Goal: Find specific page/section: Find specific page/section

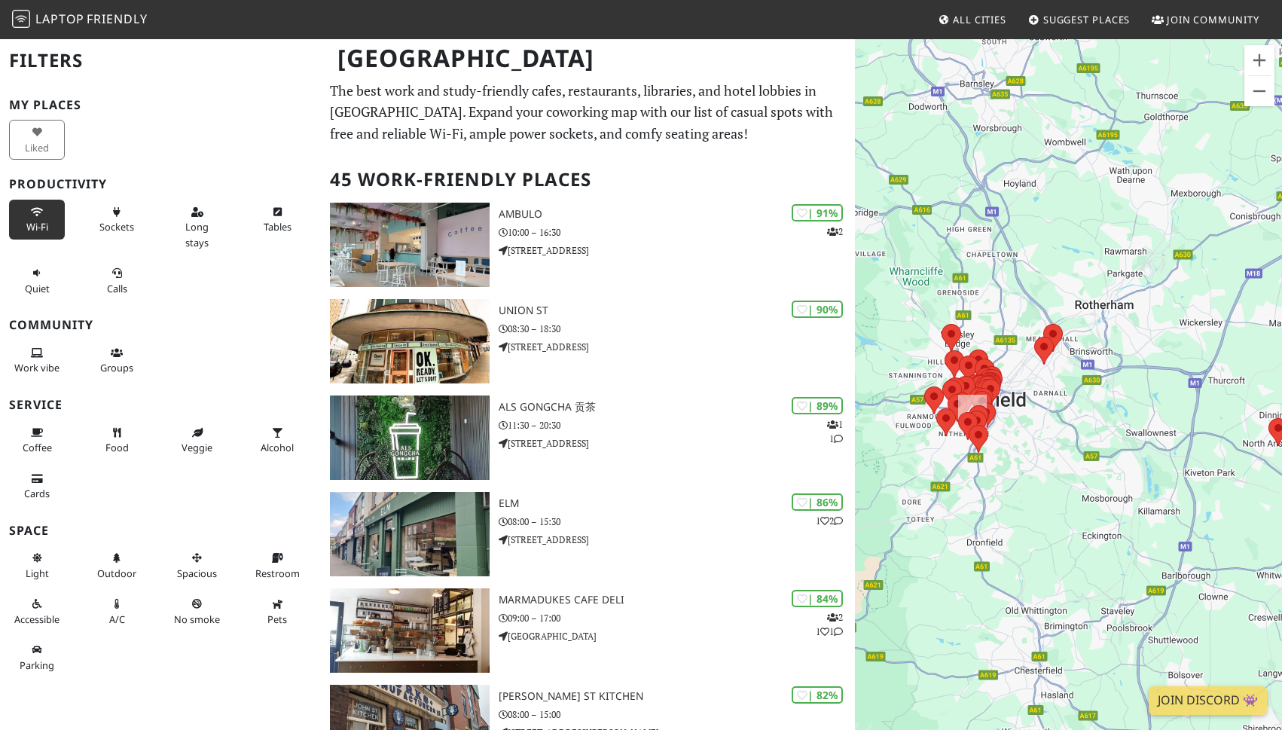
click at [38, 211] on icon at bounding box center [37, 213] width 12 height 10
click at [121, 218] on button "Sockets" at bounding box center [117, 220] width 56 height 40
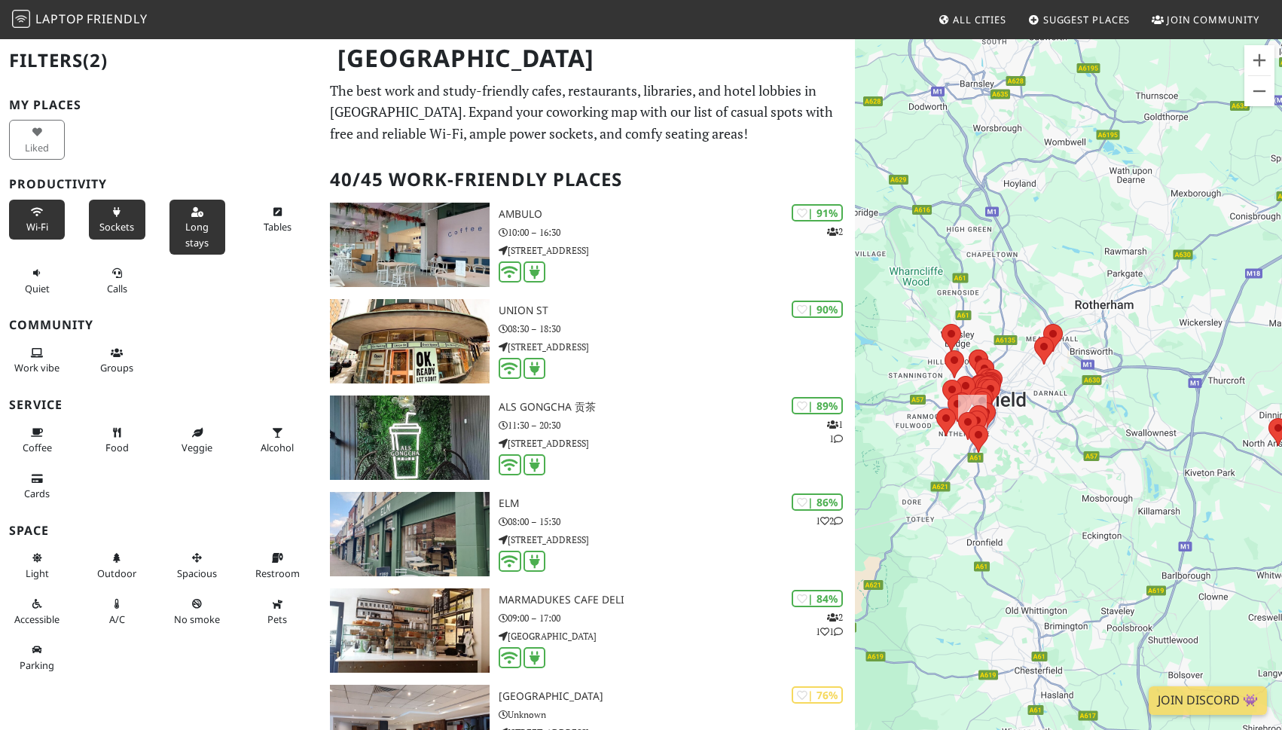
click at [194, 218] on button "Long stays" at bounding box center [198, 227] width 56 height 55
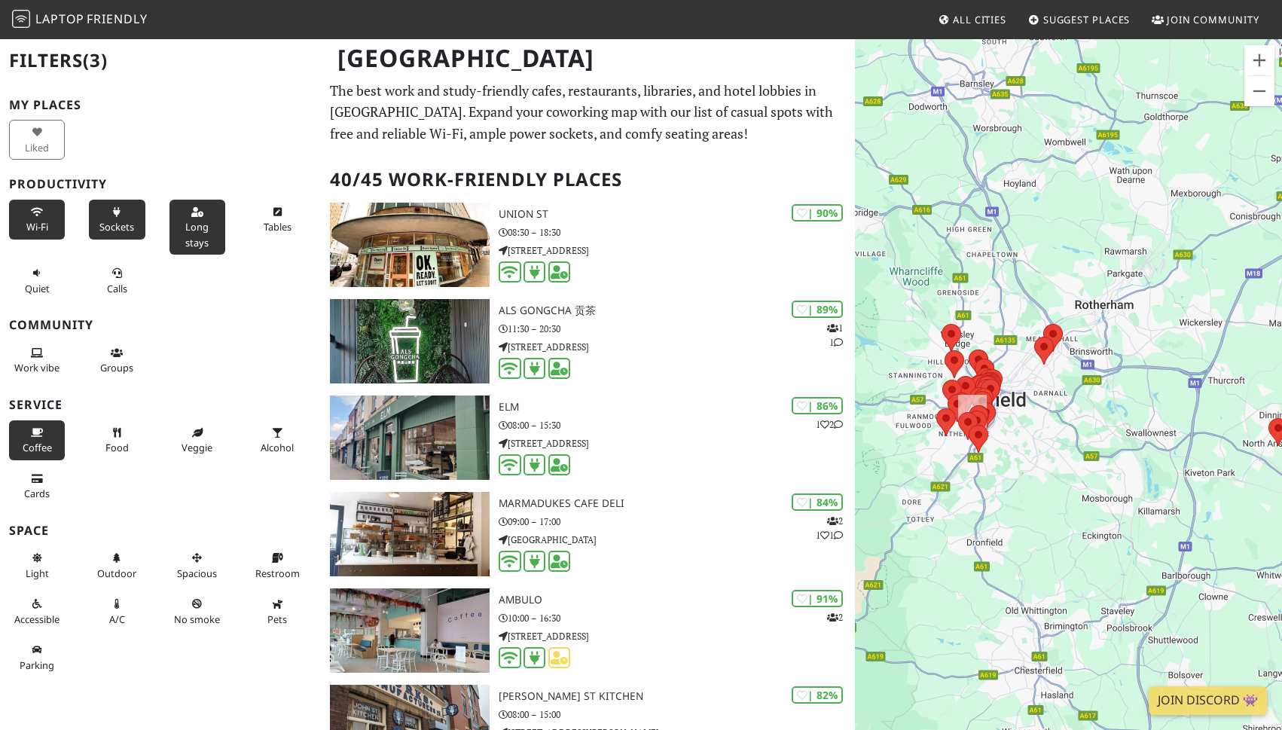
click at [44, 442] on span "Coffee" at bounding box center [37, 448] width 29 height 14
click at [34, 368] on span "Work vibe" at bounding box center [36, 368] width 45 height 14
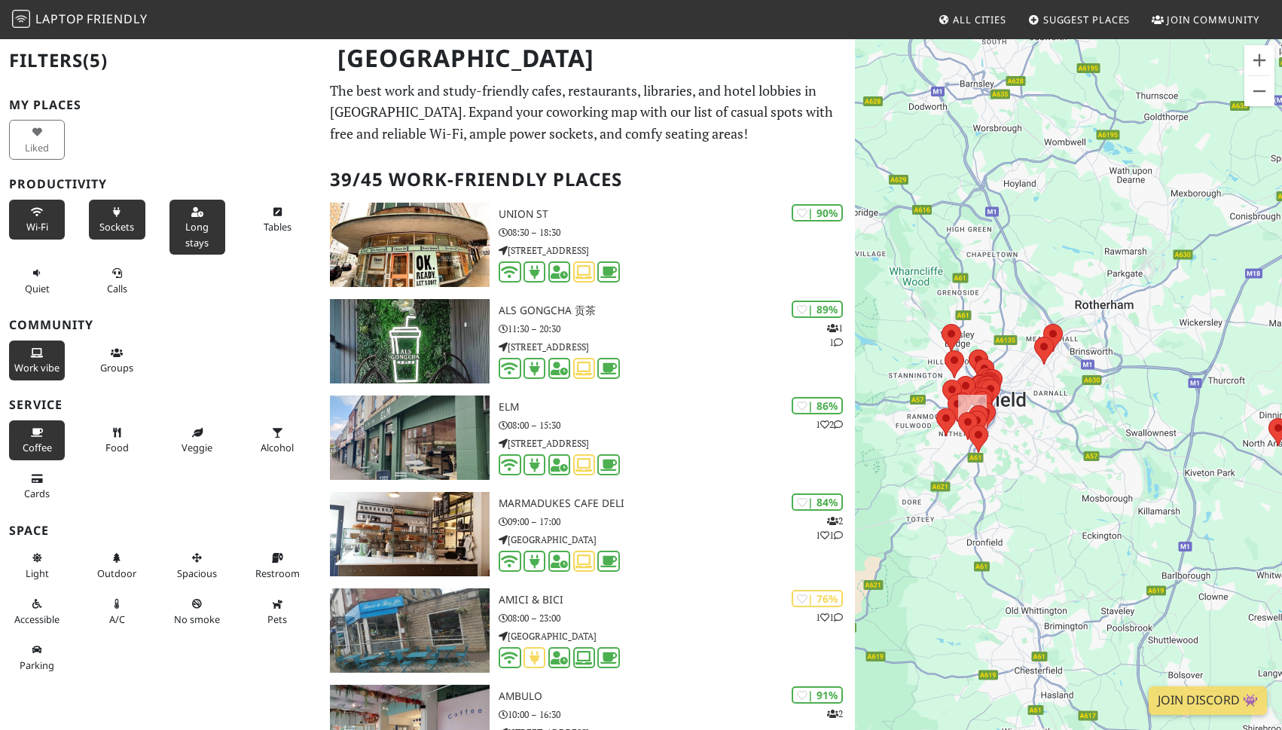
click at [34, 368] on span "Work vibe" at bounding box center [36, 368] width 45 height 14
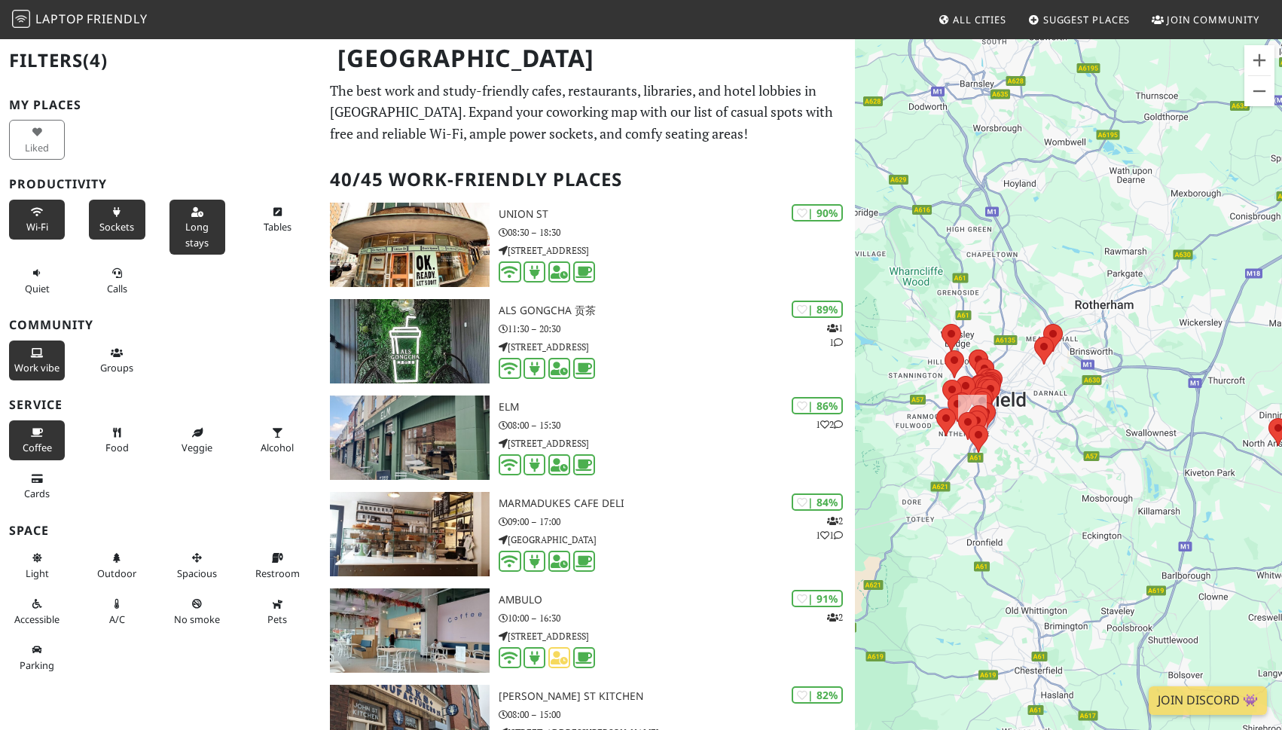
click at [34, 368] on span "Work vibe" at bounding box center [36, 368] width 45 height 14
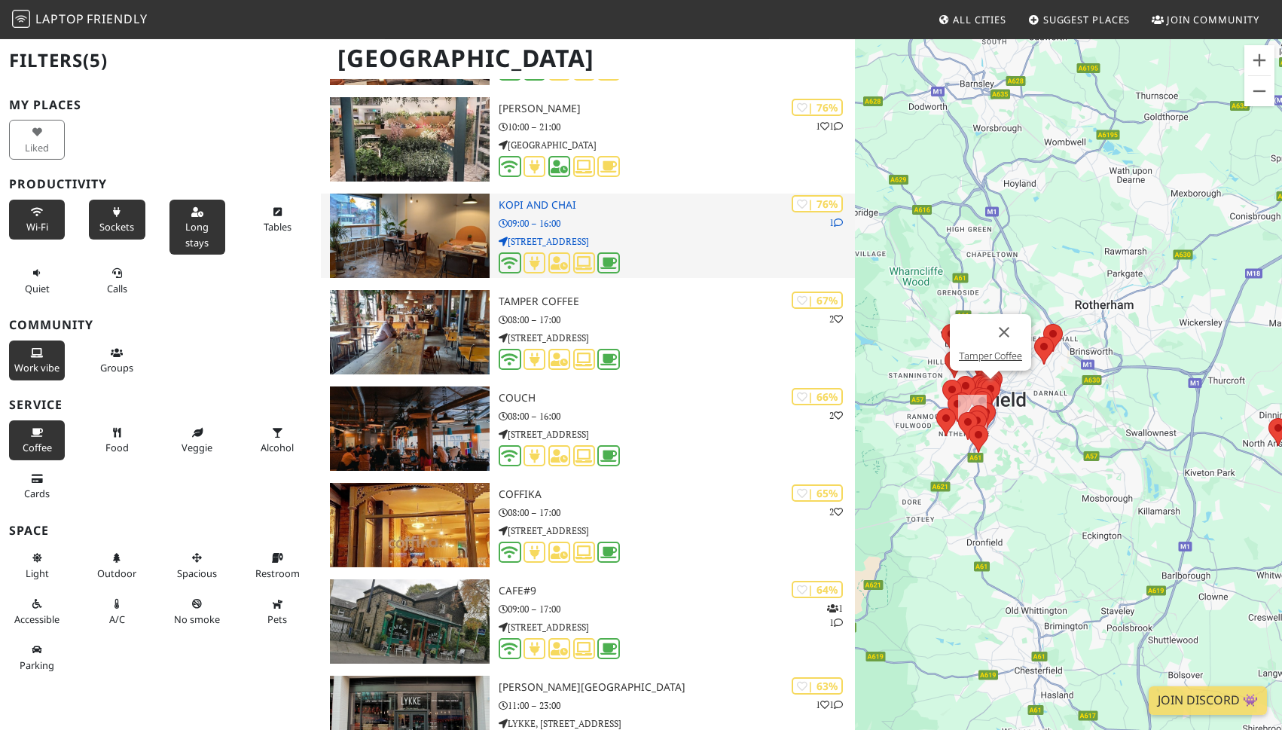
scroll to position [1667, 0]
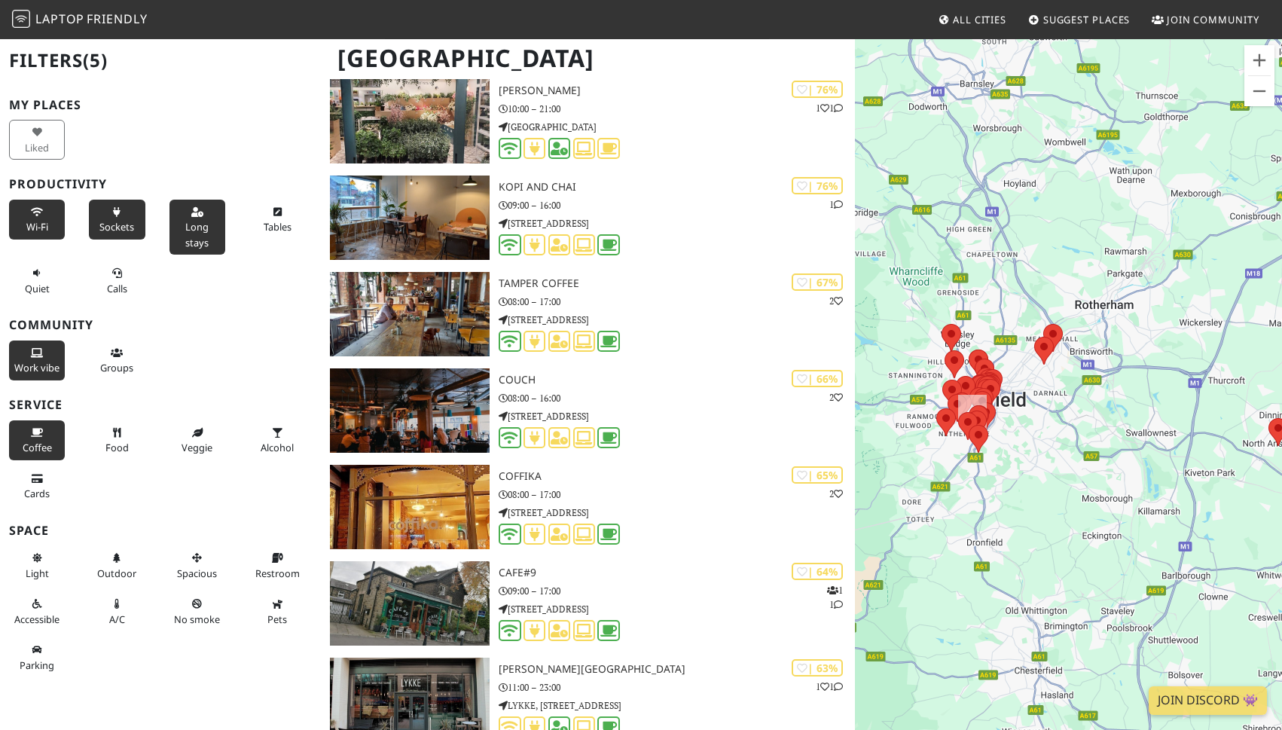
click at [31, 370] on span "Work vibe" at bounding box center [36, 368] width 45 height 14
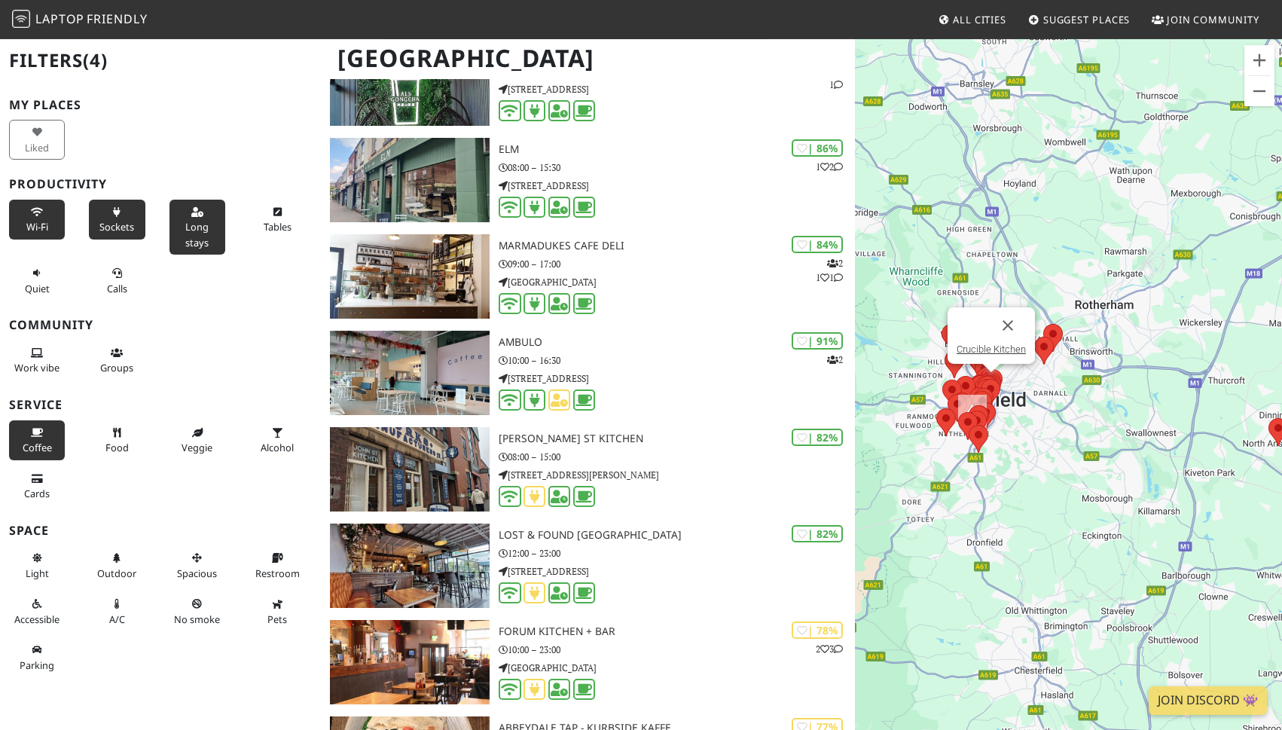
scroll to position [0, 0]
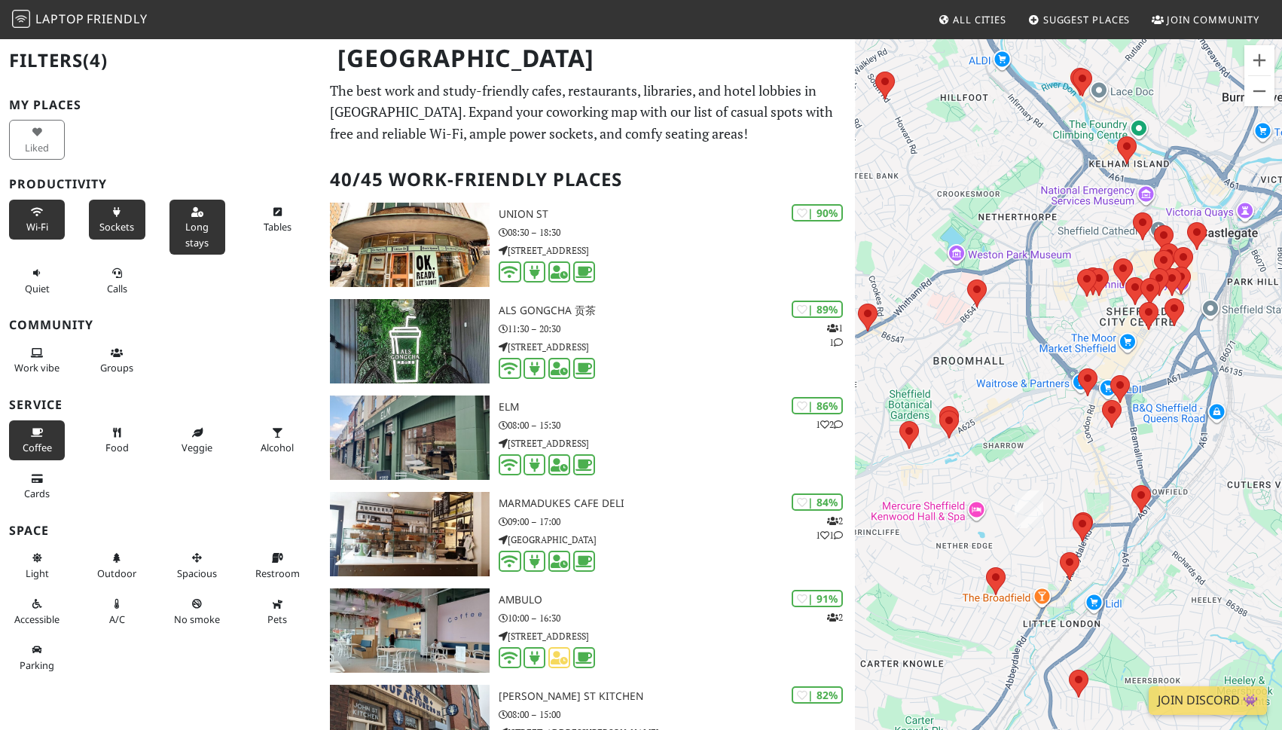
drag, startPoint x: 937, startPoint y: 447, endPoint x: 1065, endPoint y: 203, distance: 274.7
click at [1065, 203] on div "To navigate, press the arrow keys." at bounding box center [1068, 403] width 427 height 730
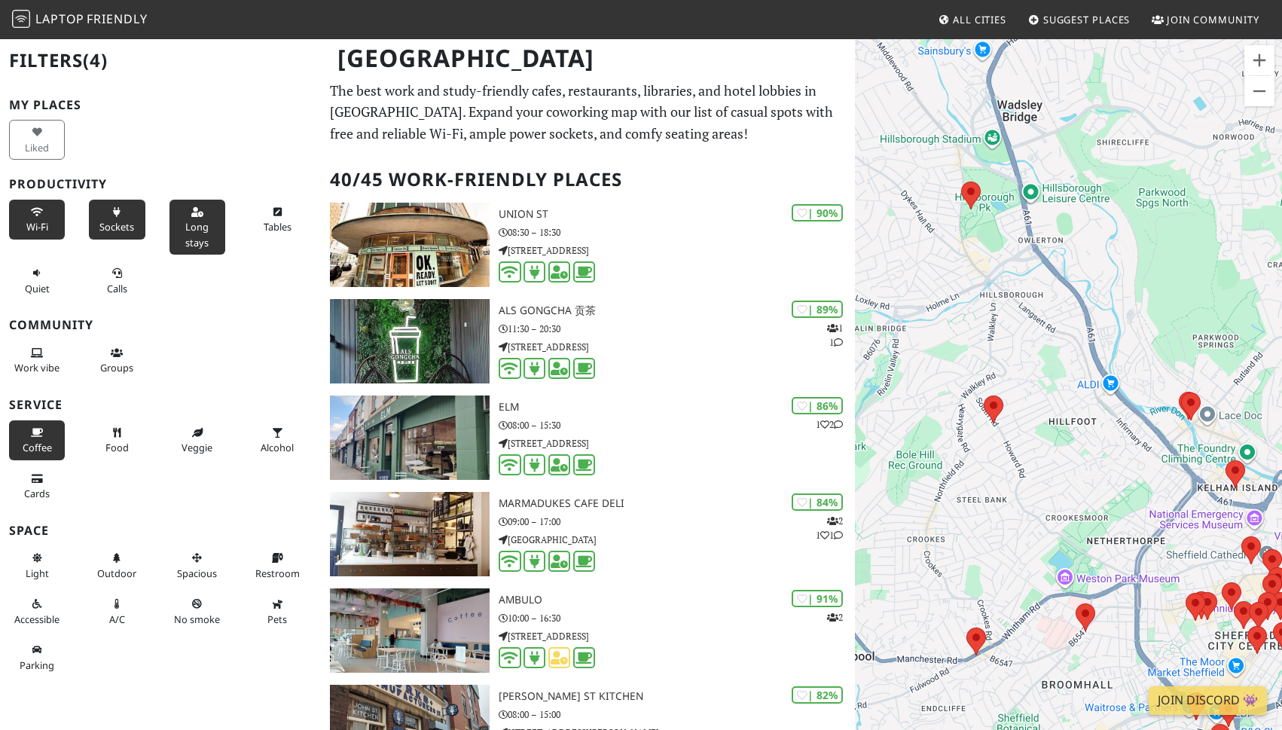
drag, startPoint x: 1163, startPoint y: 145, endPoint x: 1160, endPoint y: 395, distance: 250.1
click at [1160, 395] on div "To navigate, press the arrow keys." at bounding box center [1068, 403] width 427 height 730
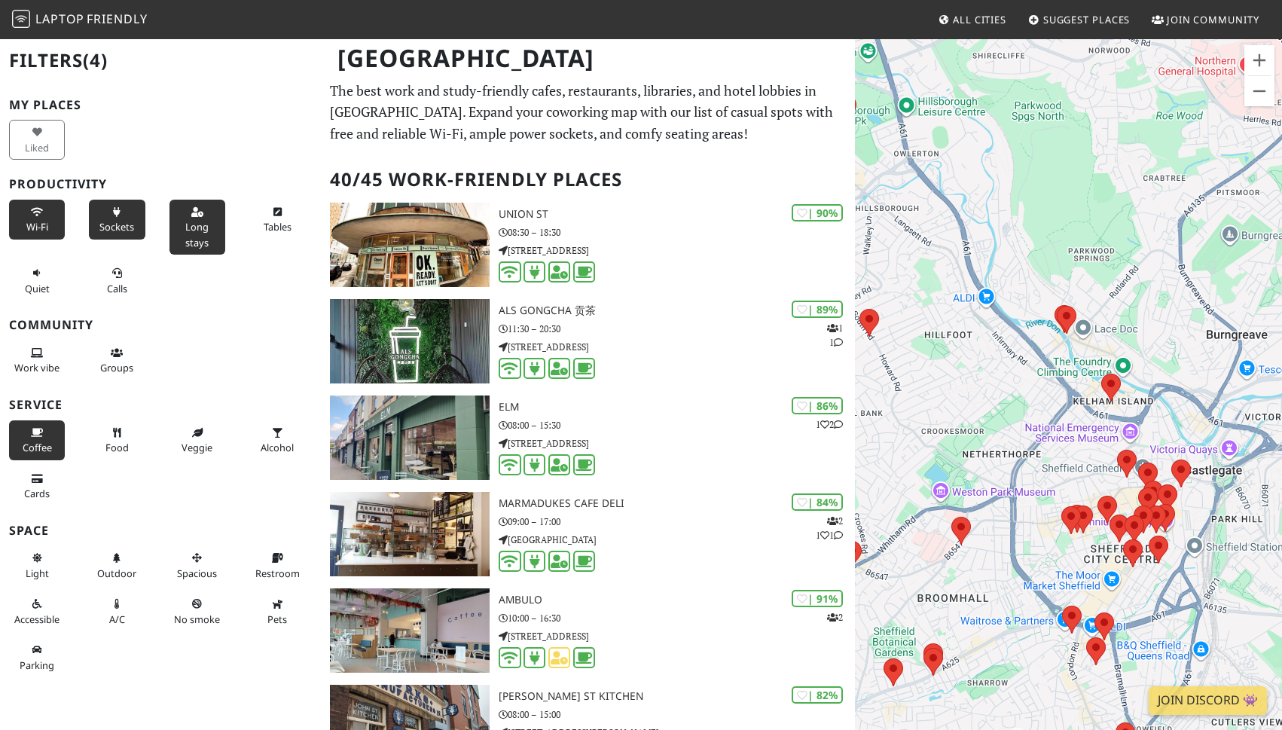
drag, startPoint x: 1061, startPoint y: 304, endPoint x: 890, endPoint y: 181, distance: 211.0
click at [890, 181] on div "To navigate, press the arrow keys." at bounding box center [1068, 403] width 427 height 730
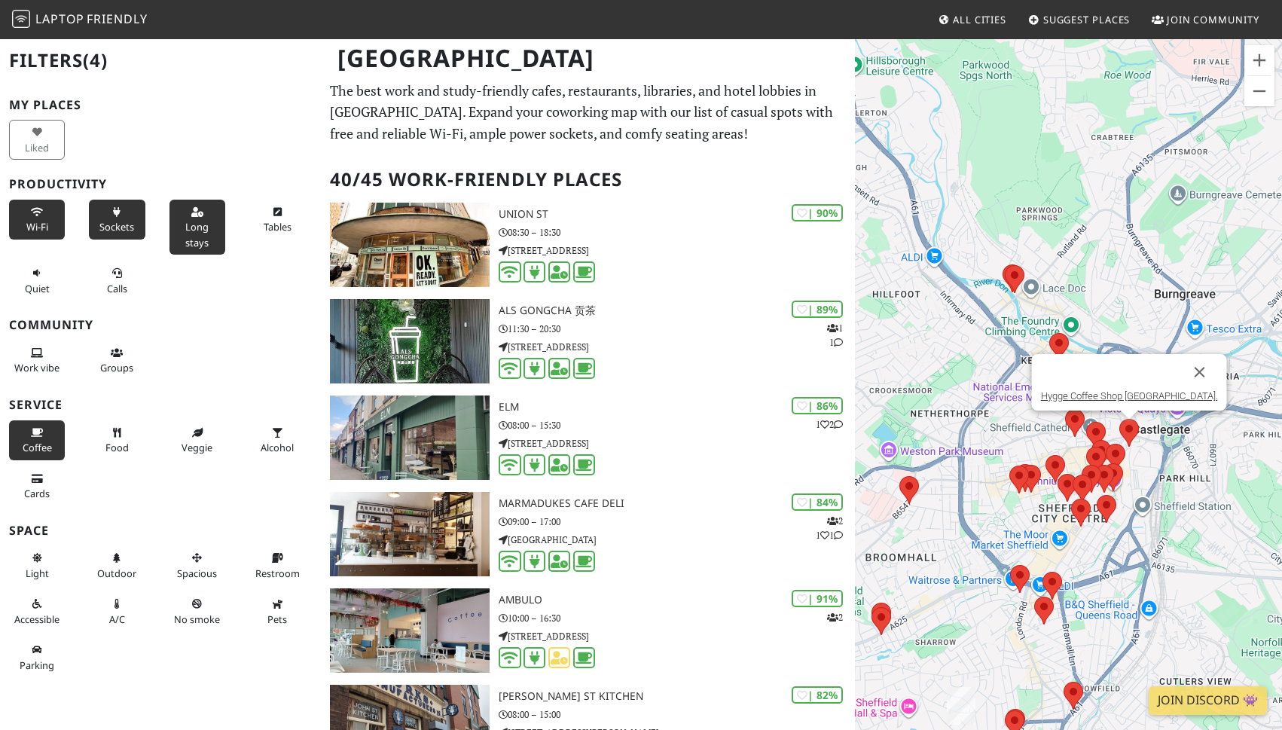
click at [1120, 419] on area at bounding box center [1120, 419] width 0 height 0
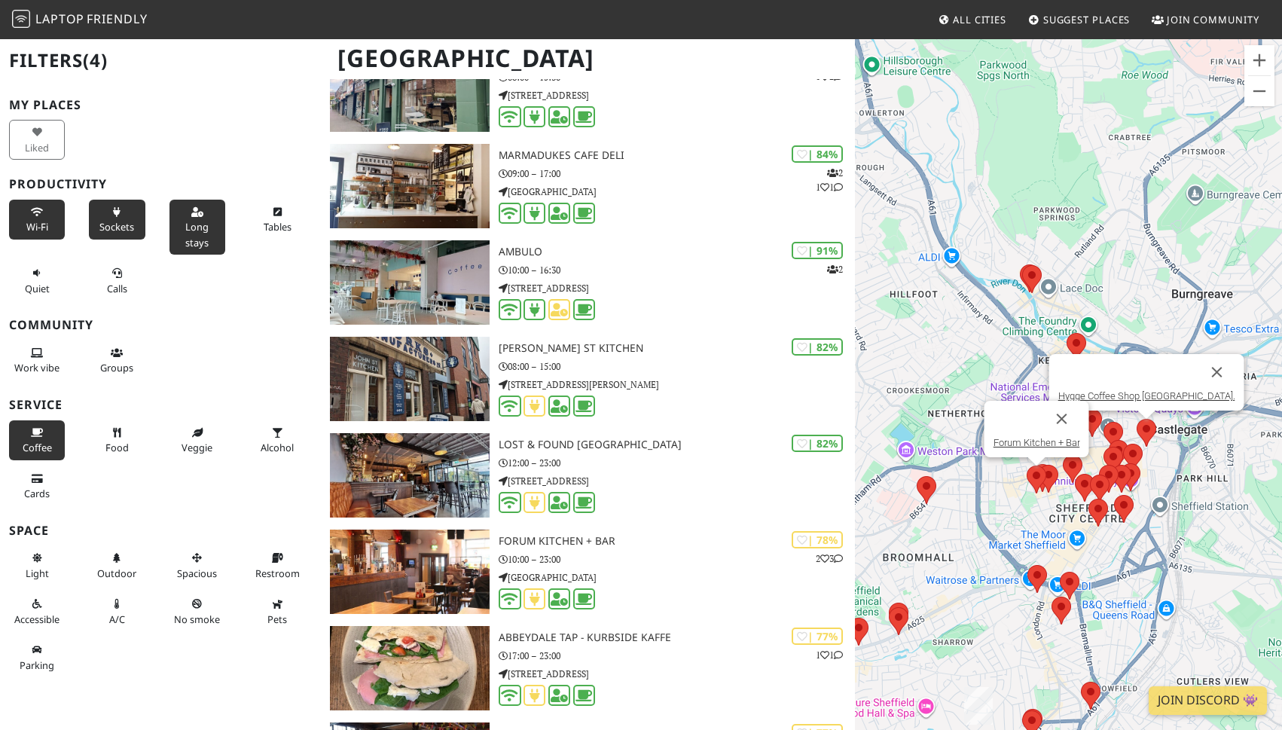
scroll to position [326, 0]
